Goal: Transaction & Acquisition: Purchase product/service

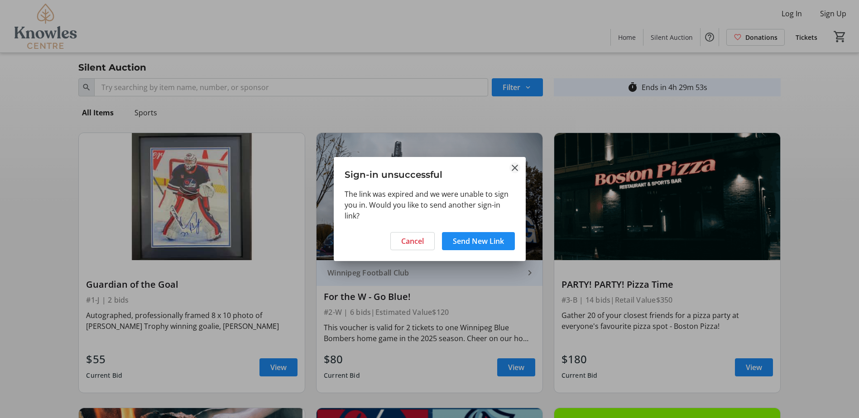
click at [518, 168] on mat-icon "Close" at bounding box center [514, 167] width 11 height 11
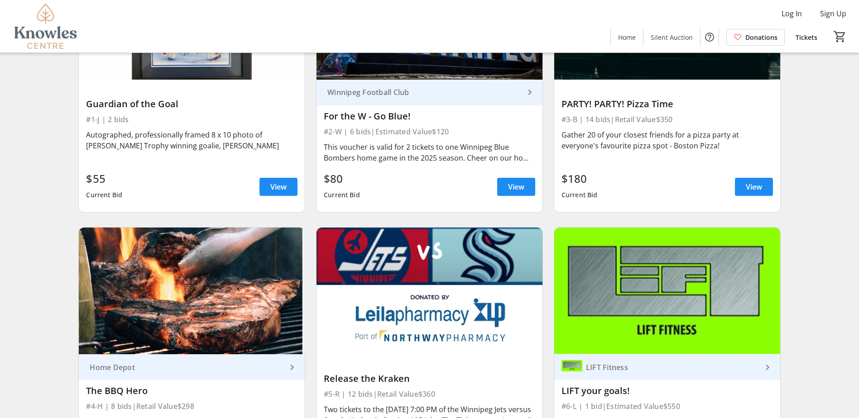
scroll to position [277, 0]
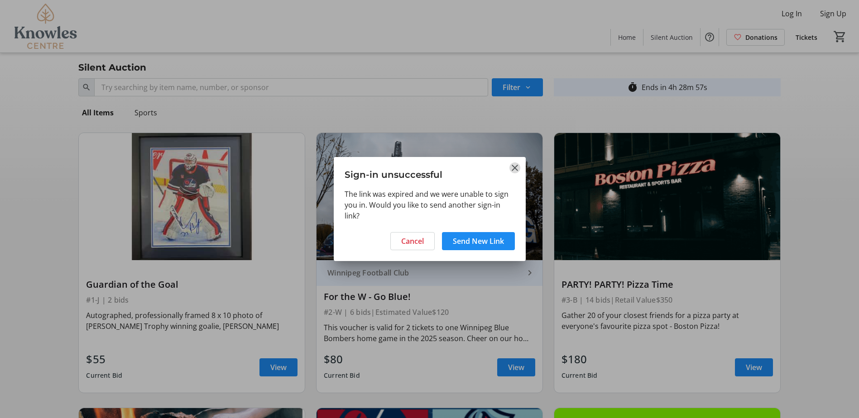
click at [515, 170] on mat-icon "Close" at bounding box center [514, 167] width 11 height 11
drag, startPoint x: 518, startPoint y: 168, endPoint x: 513, endPoint y: 167, distance: 5.3
click at [517, 168] on mat-icon "Close" at bounding box center [514, 167] width 11 height 11
